Goal: Task Accomplishment & Management: Manage account settings

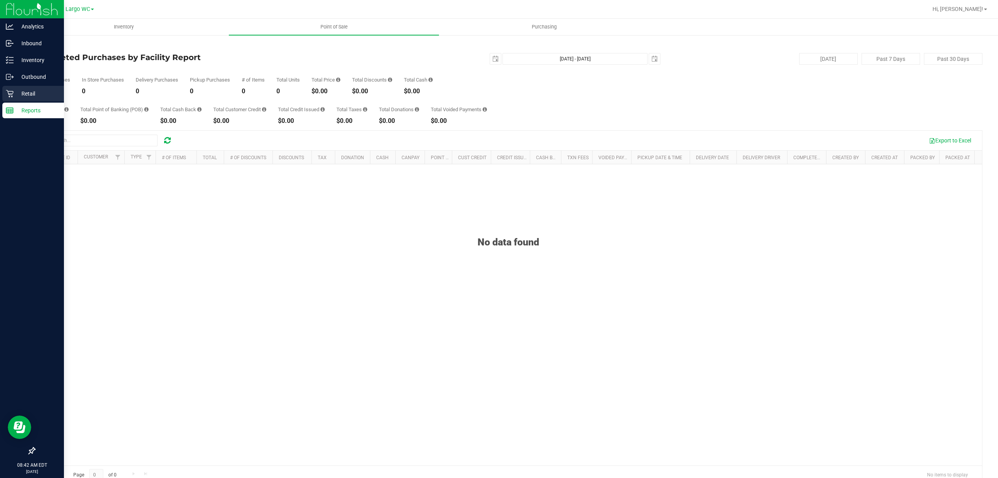
click at [19, 92] on p "Retail" at bounding box center [37, 93] width 47 height 9
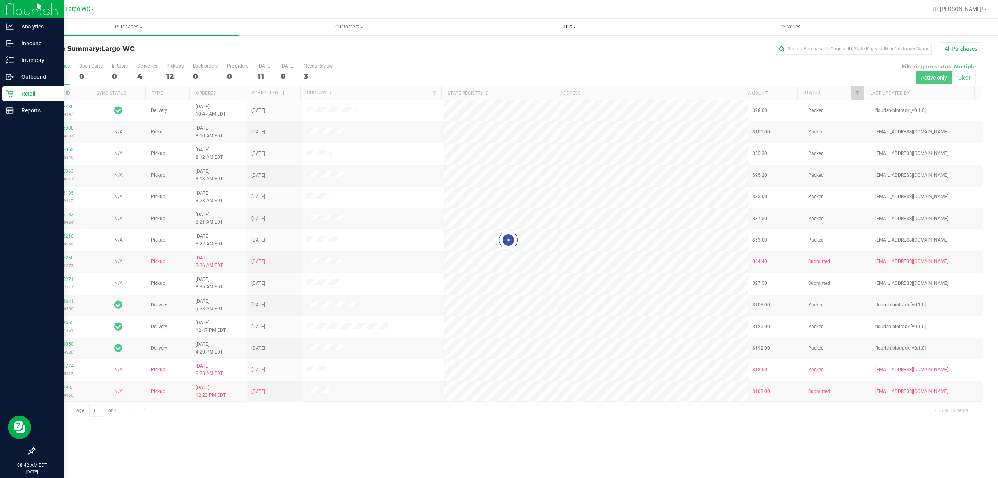
click at [566, 27] on span "Tills" at bounding box center [569, 26] width 219 height 7
click at [511, 46] on li "Manage tills" at bounding box center [569, 46] width 220 height 9
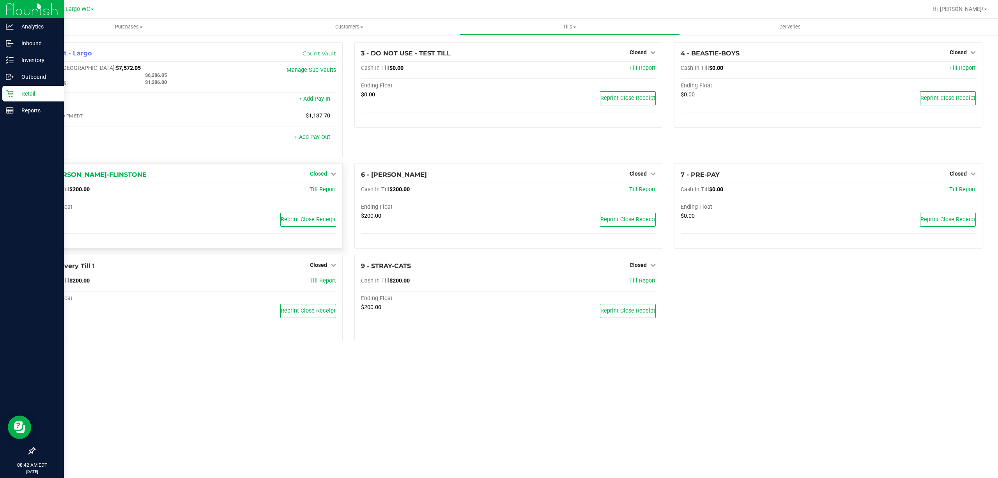
click at [318, 174] on span "Closed" at bounding box center [318, 173] width 17 height 6
click at [318, 193] on link "Open Till" at bounding box center [318, 189] width 21 height 6
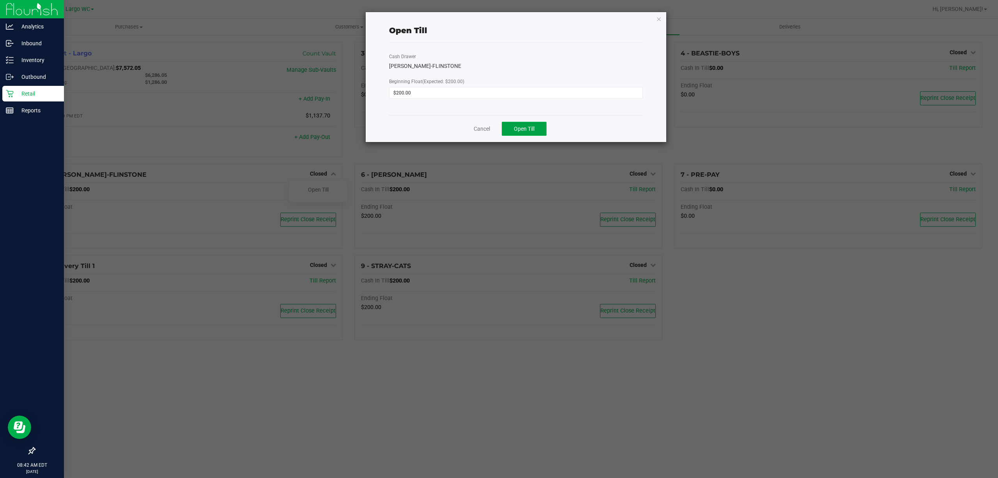
click at [509, 132] on button "Open Till" at bounding box center [524, 129] width 45 height 14
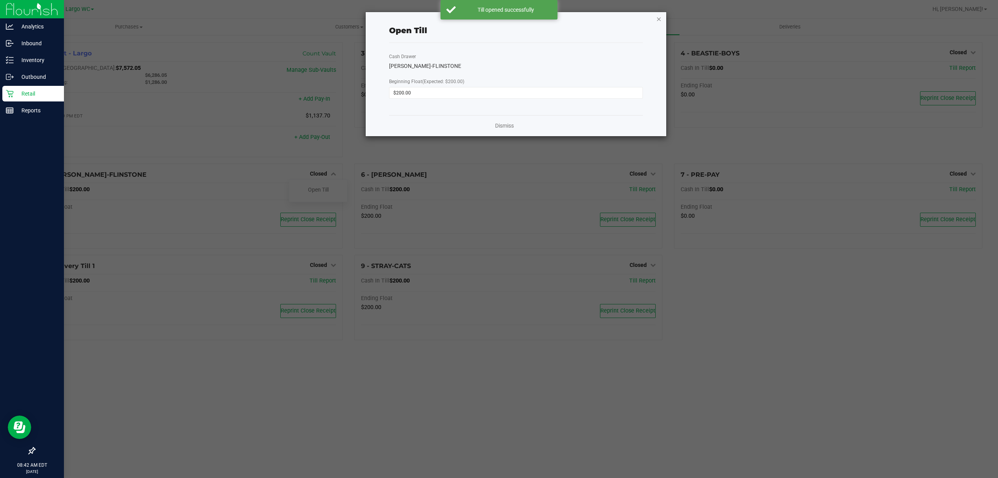
click at [660, 16] on icon "button" at bounding box center [658, 18] width 5 height 9
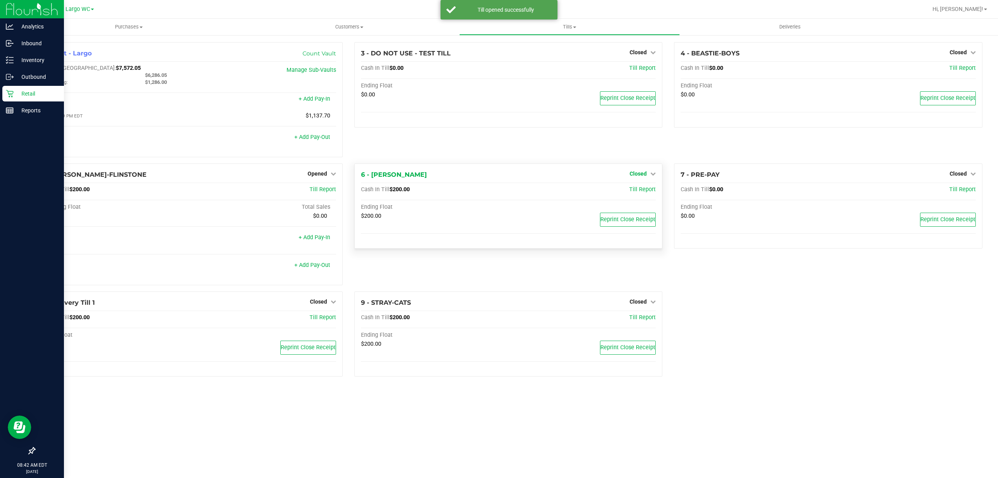
click at [637, 173] on span "Closed" at bounding box center [638, 173] width 17 height 6
click at [637, 188] on link "Open Till" at bounding box center [638, 189] width 21 height 6
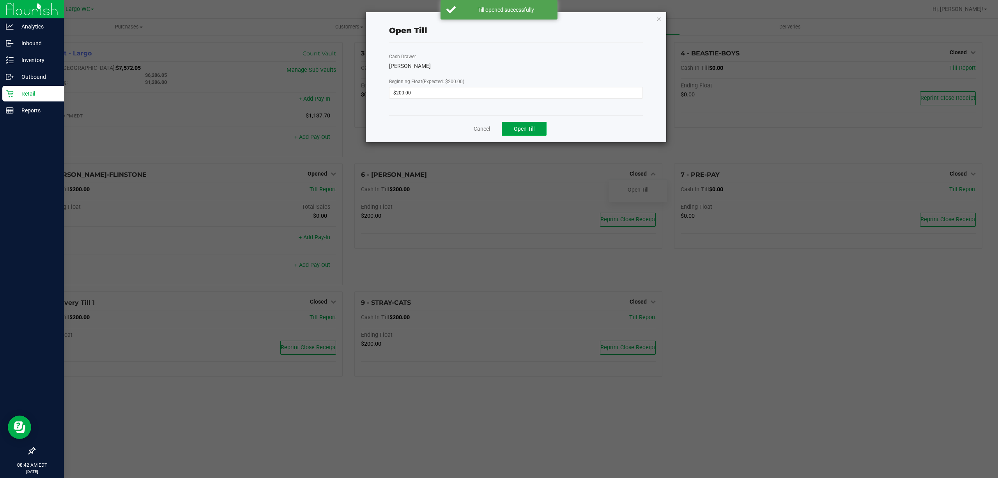
click at [531, 124] on button "Open Till" at bounding box center [524, 129] width 45 height 14
click at [654, 19] on div "Open Till Cash Drawer [PERSON_NAME] Beginning Float (Expected: $200.00) $200.00…" at bounding box center [516, 74] width 301 height 124
click at [658, 19] on icon "button" at bounding box center [658, 18] width 5 height 9
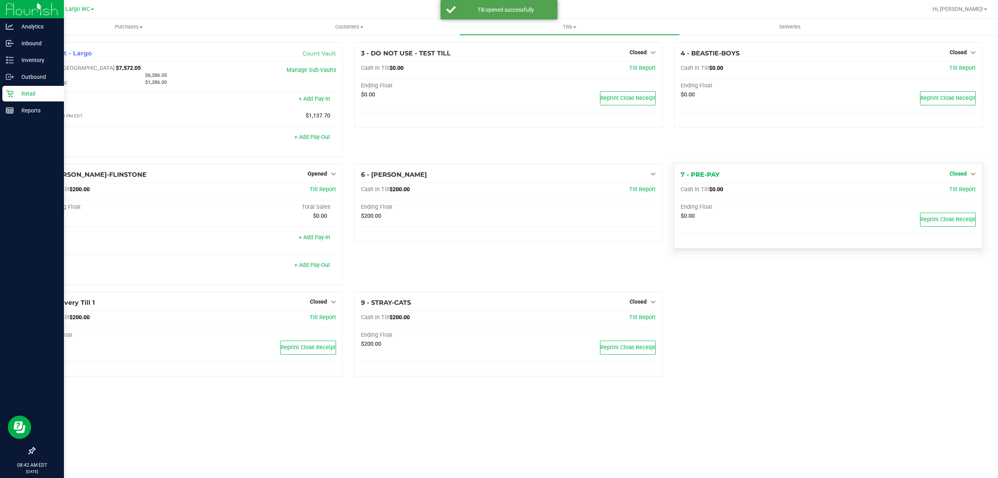
click at [965, 172] on span "Closed" at bounding box center [958, 173] width 17 height 6
click at [964, 191] on link "Open Till" at bounding box center [958, 189] width 21 height 6
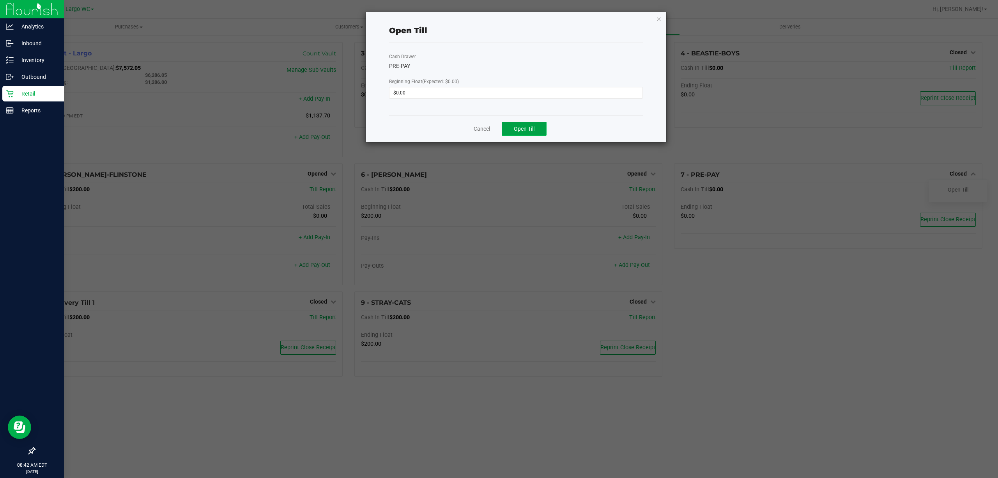
click at [525, 122] on button "Open Till" at bounding box center [524, 129] width 45 height 14
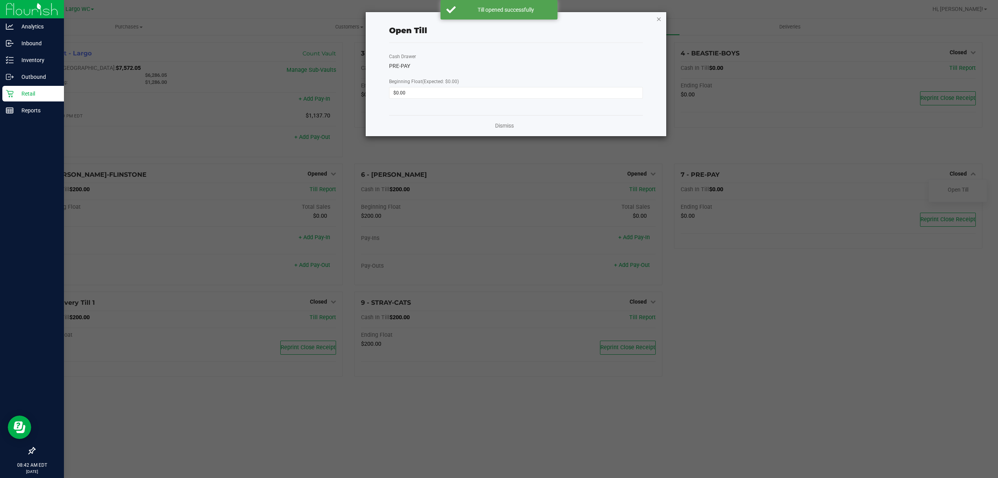
click at [657, 18] on icon "button" at bounding box center [658, 18] width 5 height 9
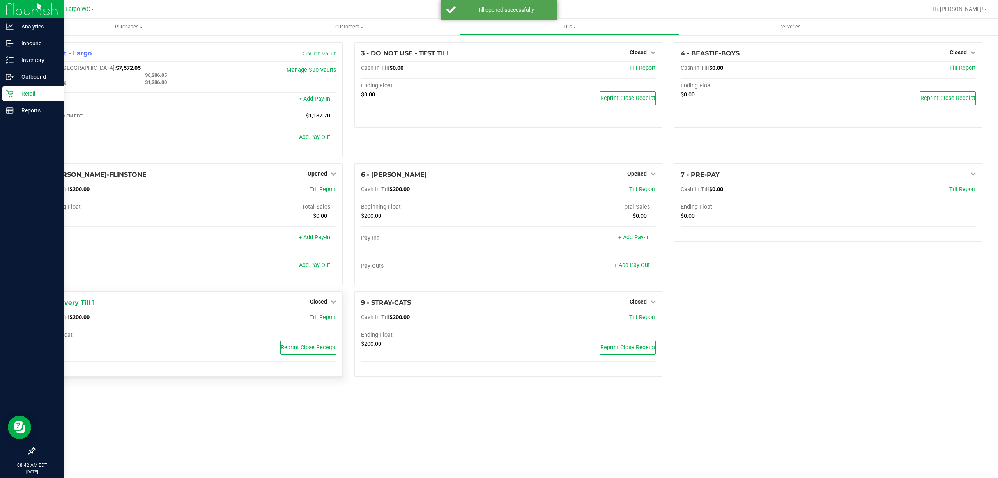
click at [333, 300] on div "Closed" at bounding box center [323, 301] width 26 height 9
click at [319, 304] on span "Closed" at bounding box center [318, 301] width 17 height 6
click at [318, 318] on link "Open Till" at bounding box center [318, 317] width 21 height 6
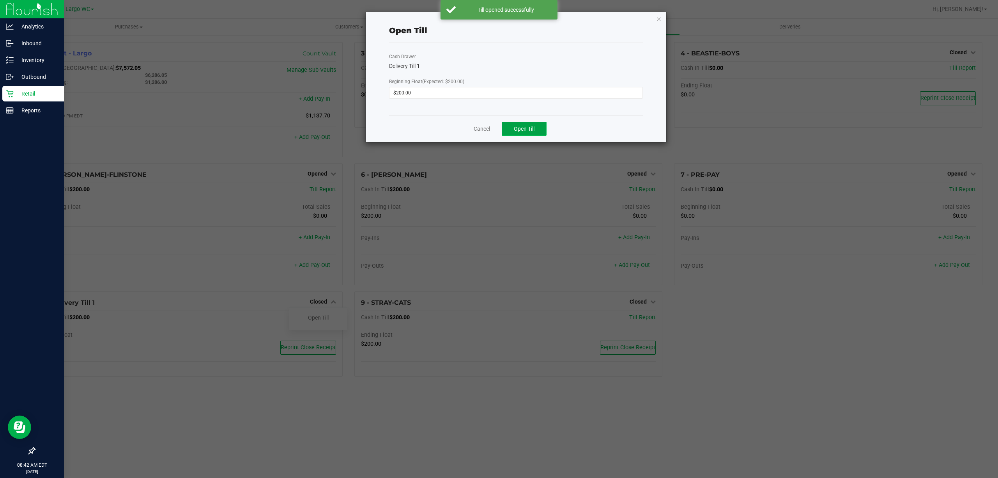
click at [539, 129] on button "Open Till" at bounding box center [524, 129] width 45 height 14
click at [659, 14] on icon "button" at bounding box center [658, 18] width 5 height 9
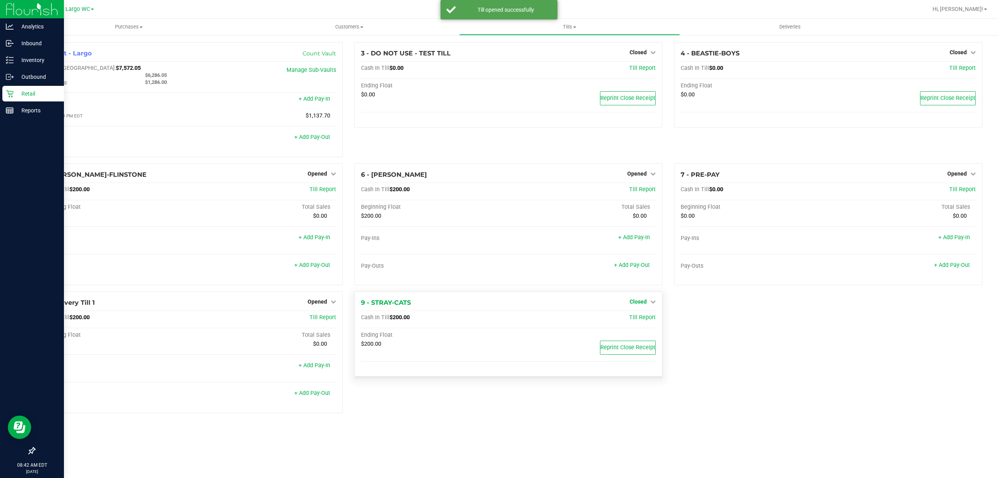
click at [637, 302] on span "Closed" at bounding box center [638, 301] width 17 height 6
click at [628, 320] on link "Open Till" at bounding box center [638, 317] width 21 height 6
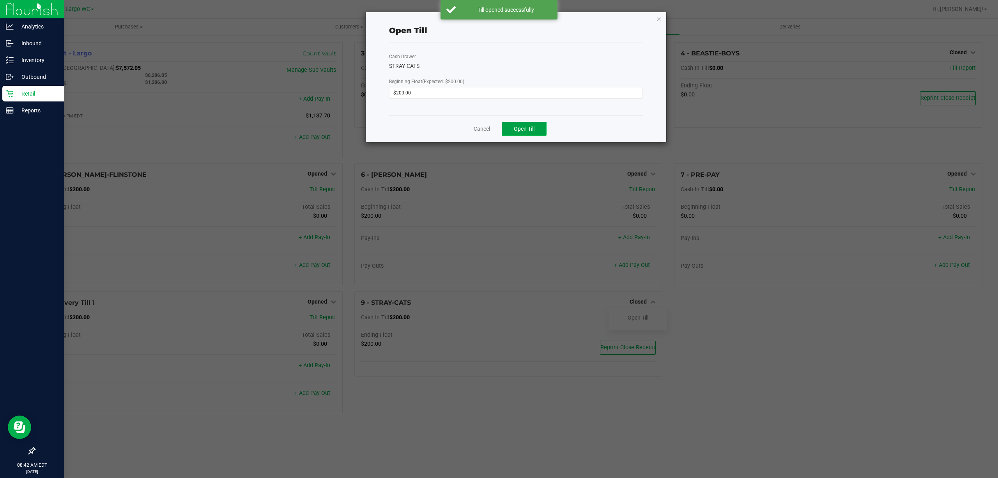
click at [529, 128] on span "Open Till" at bounding box center [524, 129] width 21 height 6
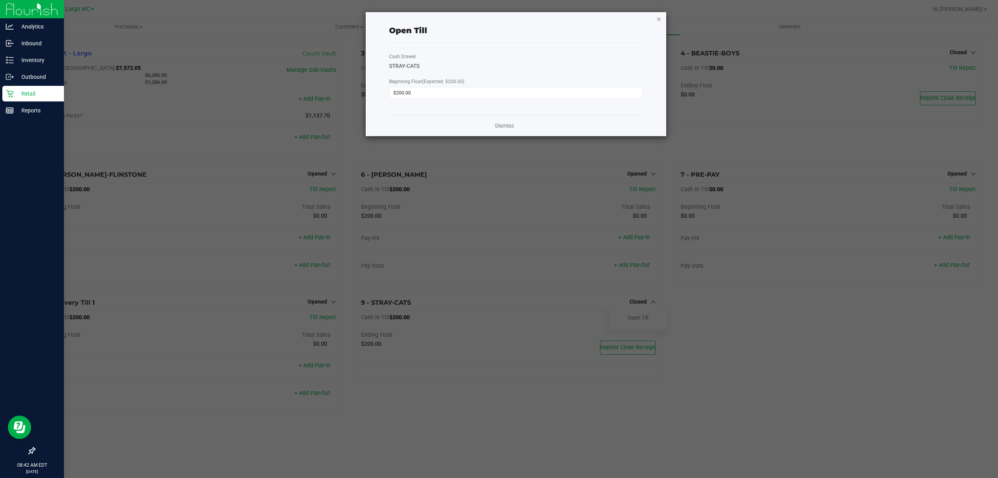
click at [660, 19] on icon "button" at bounding box center [658, 18] width 5 height 9
